Goal: Information Seeking & Learning: Learn about a topic

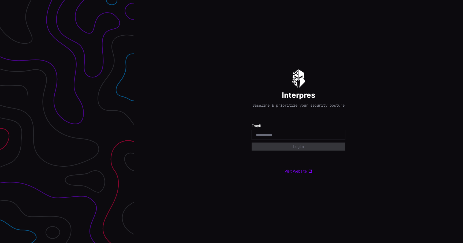
click at [295, 140] on div at bounding box center [298, 135] width 94 height 10
click at [288, 136] on input "email" at bounding box center [298, 134] width 85 height 5
type input "*"
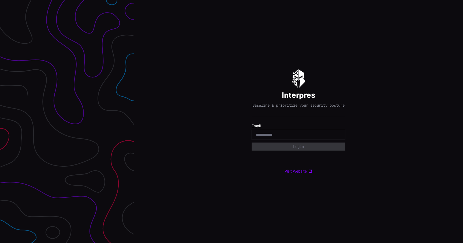
click at [278, 140] on div at bounding box center [298, 135] width 94 height 10
click at [285, 137] on input "email" at bounding box center [298, 134] width 85 height 5
type input "**********"
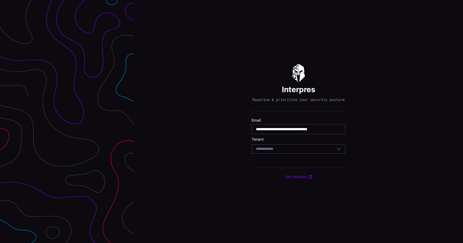
click at [286, 151] on div "Select Tenant" at bounding box center [296, 148] width 80 height 5
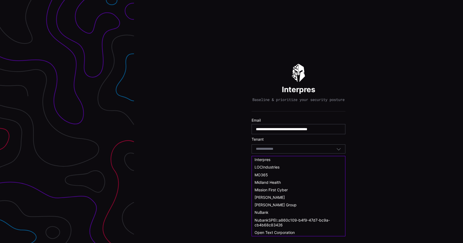
scroll to position [166, 0]
click at [265, 210] on span "NuBank" at bounding box center [261, 212] width 14 height 5
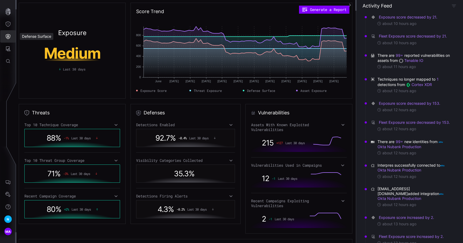
click at [7, 40] on button "Defense Surface" at bounding box center [8, 36] width 16 height 12
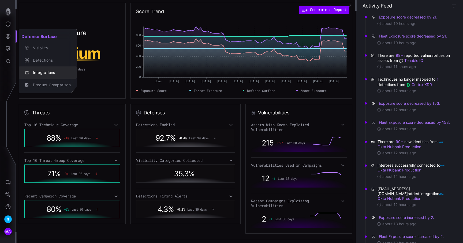
click at [40, 74] on div "Integrations" at bounding box center [50, 72] width 40 height 7
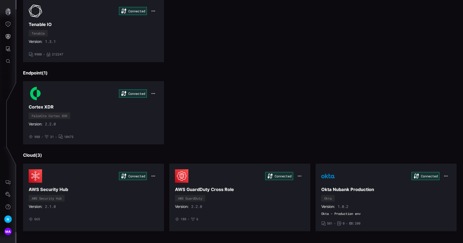
scroll to position [163, 0]
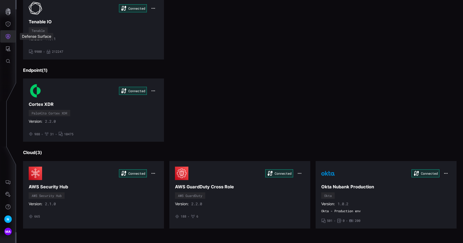
click at [10, 38] on icon "Defense Surface" at bounding box center [7, 36] width 5 height 5
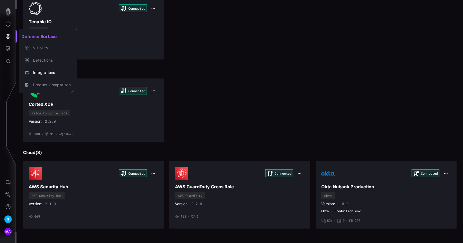
click at [10, 17] on div at bounding box center [231, 121] width 463 height 243
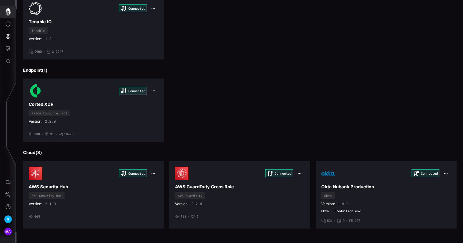
click at [9, 14] on icon "button" at bounding box center [7, 11] width 5 height 7
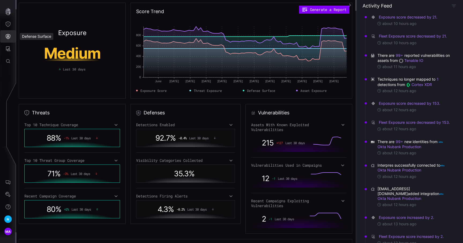
click at [8, 40] on button "Defense Surface" at bounding box center [8, 36] width 16 height 12
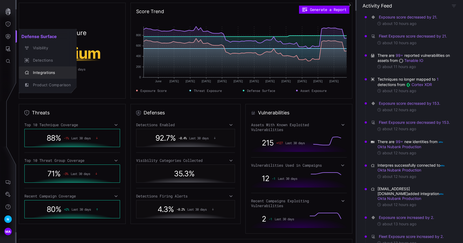
click at [47, 74] on div "Integrations" at bounding box center [50, 72] width 40 height 7
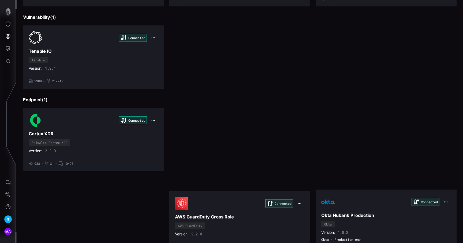
scroll to position [163, 0]
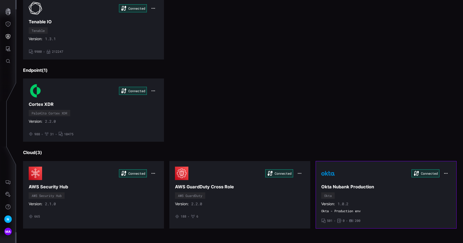
click at [350, 203] on div "Version: 1.0.2" at bounding box center [386, 203] width 130 height 5
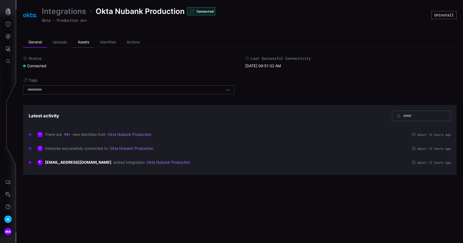
click at [84, 45] on li "Assets" at bounding box center [83, 42] width 22 height 11
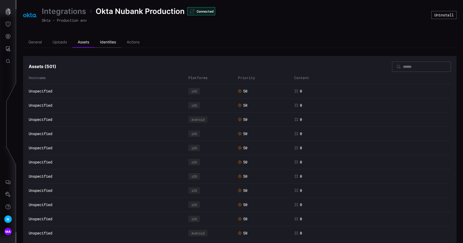
click at [109, 43] on li "Identities" at bounding box center [107, 42] width 27 height 11
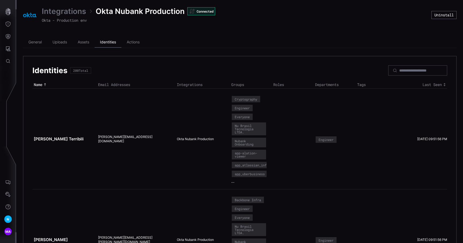
click at [104, 41] on li "Identities" at bounding box center [107, 42] width 27 height 11
click at [89, 43] on li "Assets" at bounding box center [83, 42] width 22 height 11
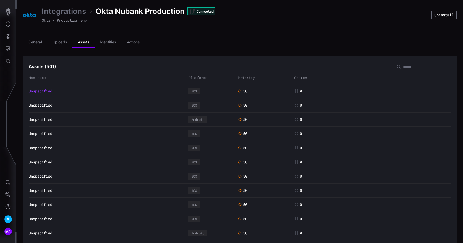
click at [44, 89] on link "Unspecified" at bounding box center [41, 91] width 24 height 5
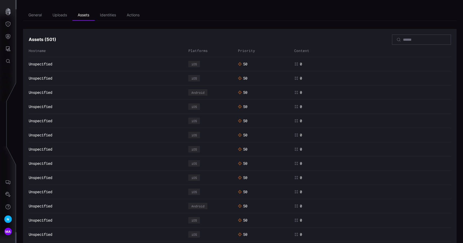
scroll to position [29, 0]
